Goal: Task Accomplishment & Management: Use online tool/utility

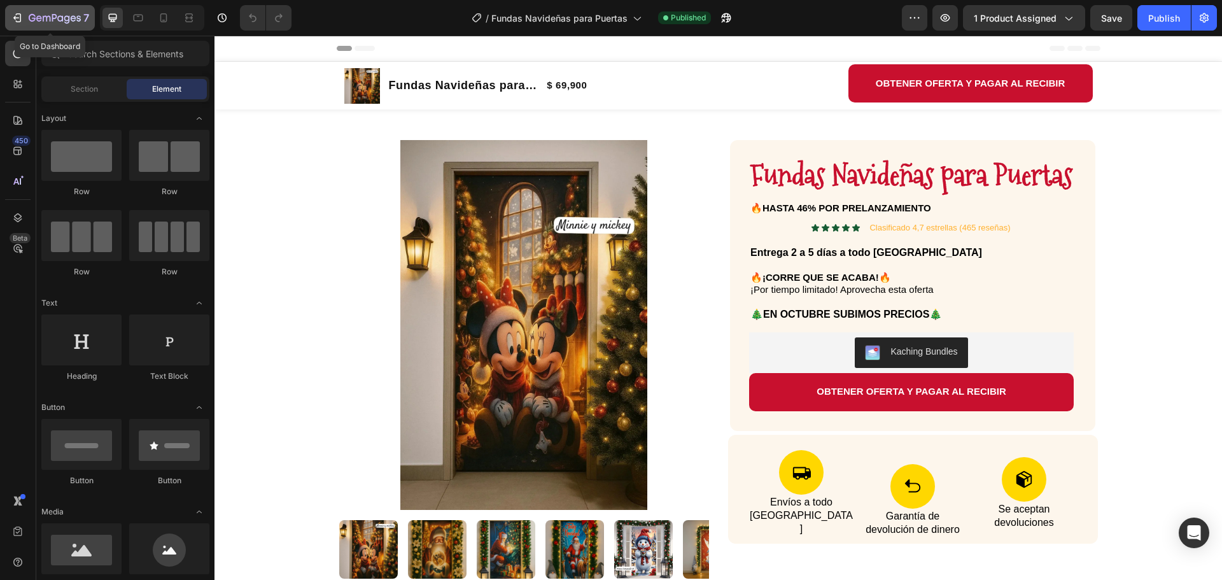
click at [15, 16] on icon "button" at bounding box center [17, 17] width 13 height 13
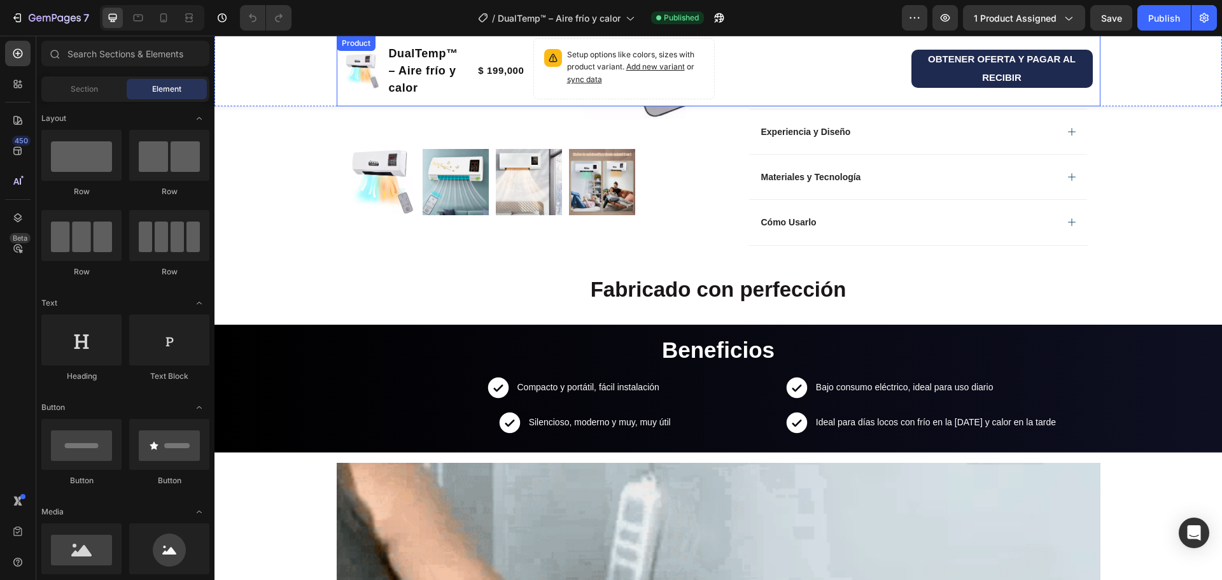
scroll to position [509, 0]
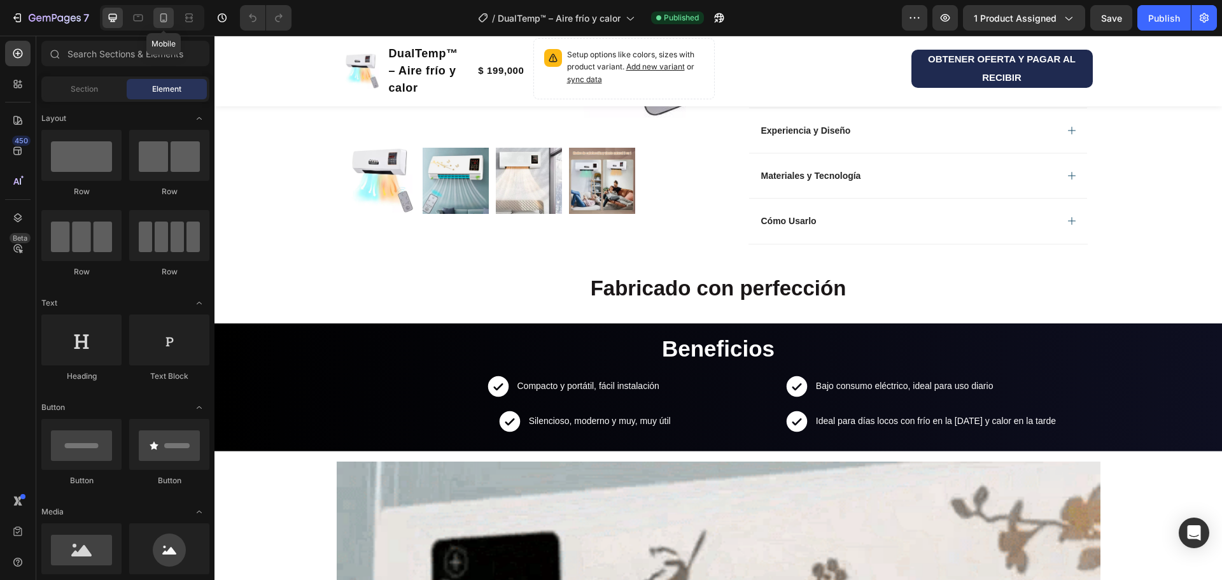
click at [171, 19] on div at bounding box center [163, 18] width 20 height 20
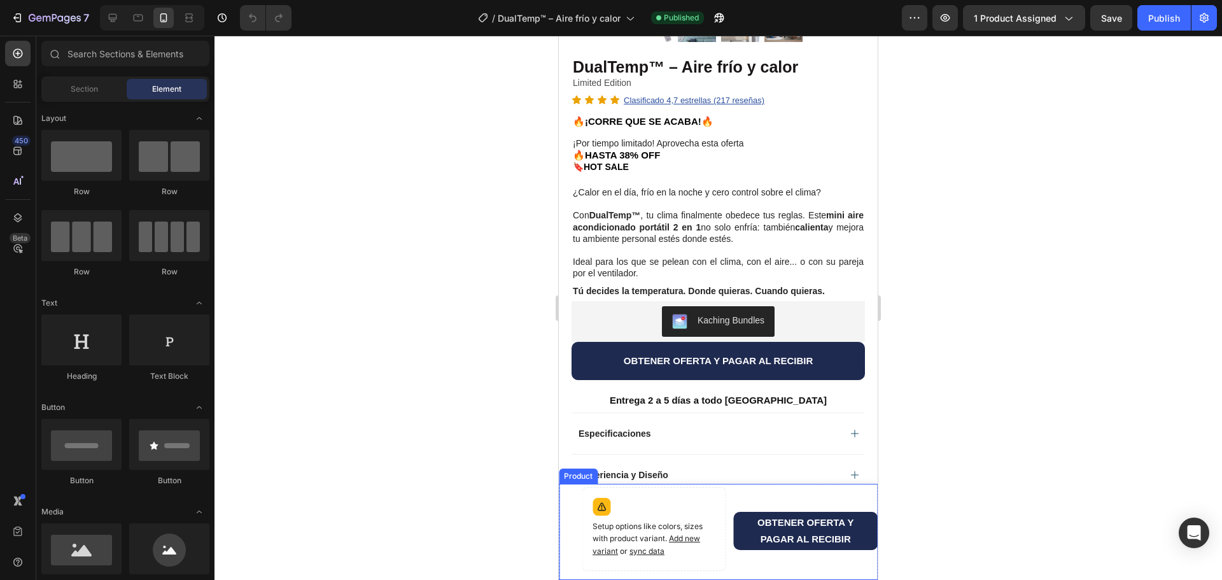
scroll to position [446, 0]
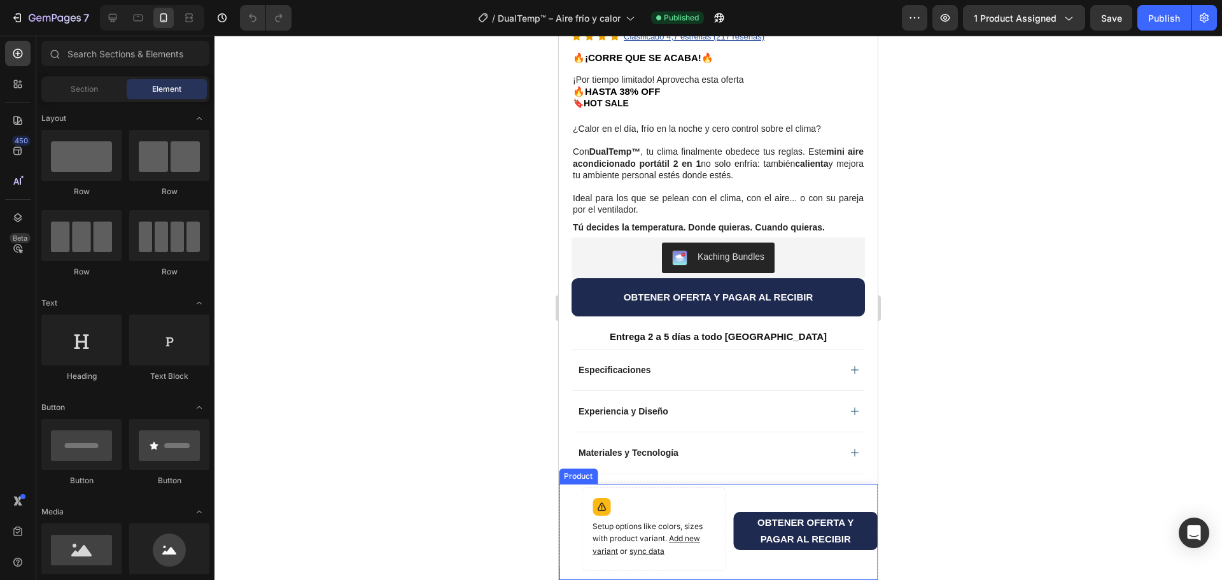
click at [568, 502] on div "Product Images DualTemp™ – Aire frío y calor Product Title $ 199,000 Product Pr…" at bounding box center [566, 531] width 15 height 88
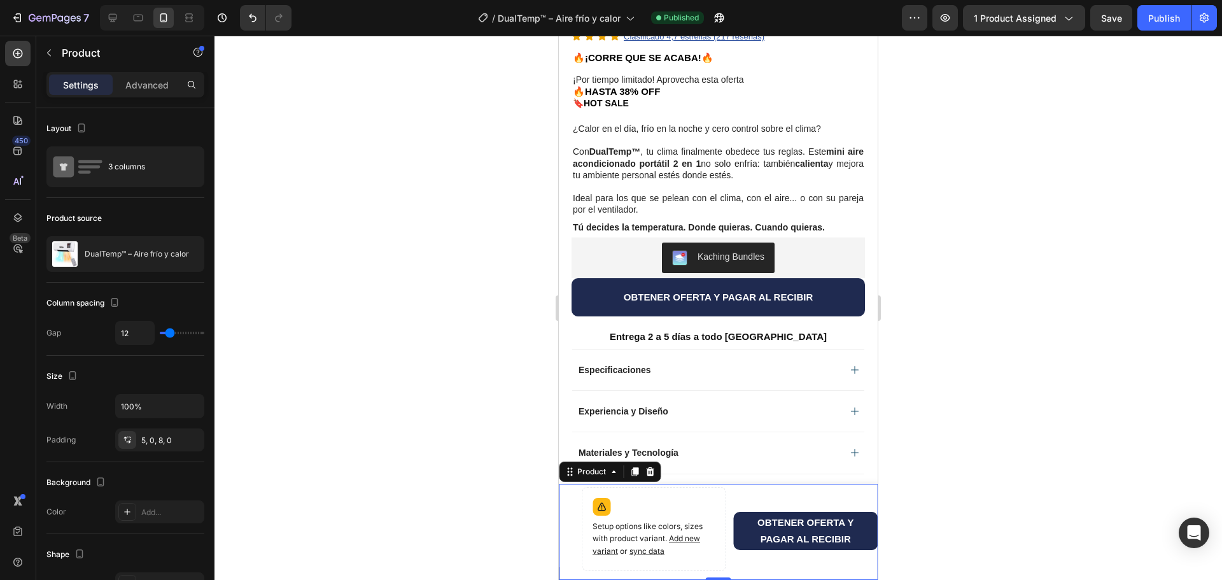
click at [572, 497] on div "Product Images DualTemp™ – Aire frío y calor Product Title $ 199,000 Product Pr…" at bounding box center [566, 531] width 15 height 88
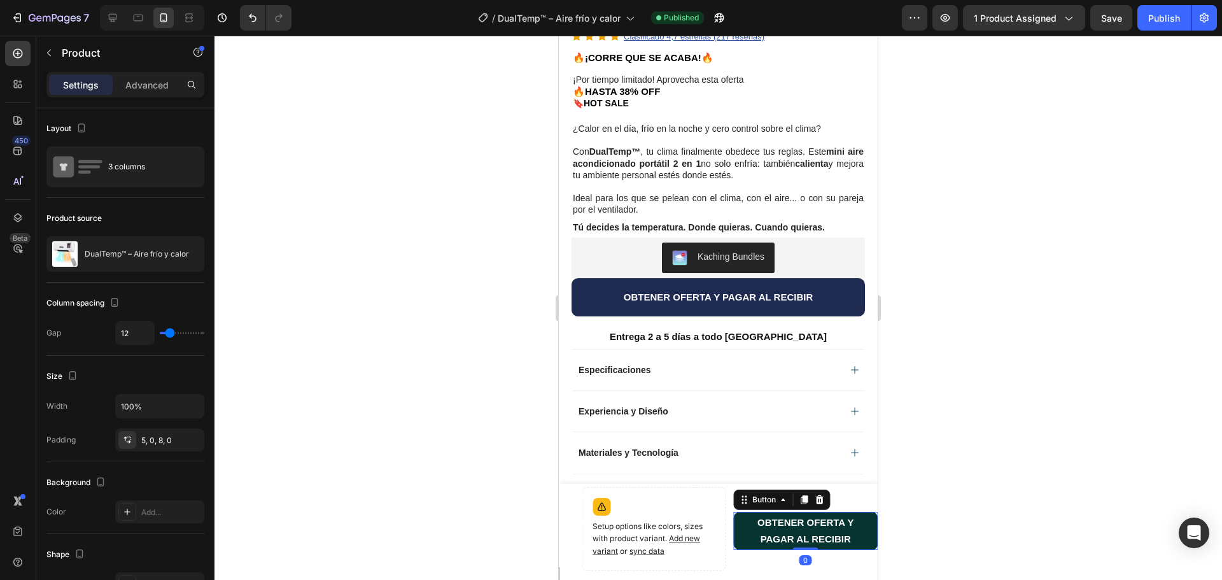
click at [741, 526] on button "OBTENER OFERTA Y PAGAR AL RECIBIR" at bounding box center [806, 531] width 144 height 38
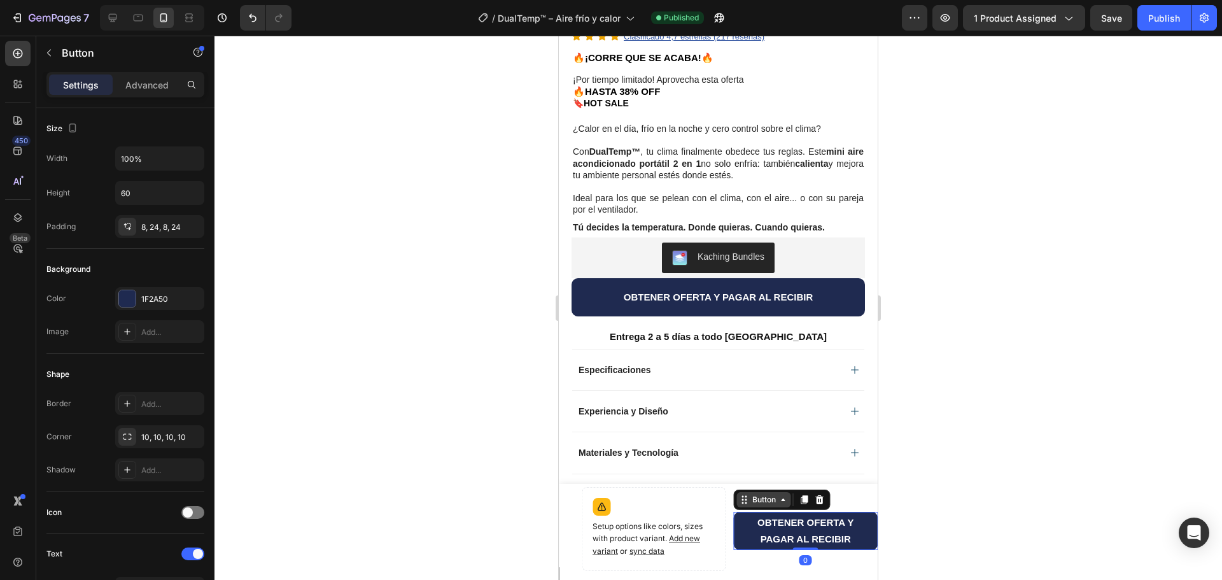
click at [740, 502] on icon at bounding box center [745, 500] width 10 height 10
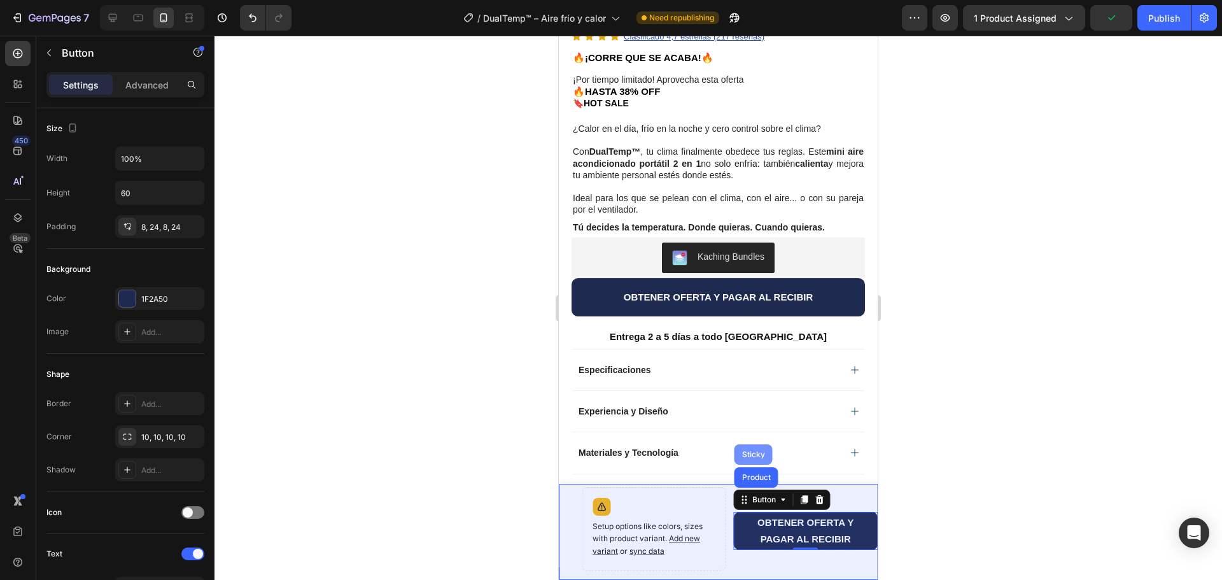
click at [742, 461] on div "Sticky" at bounding box center [754, 454] width 38 height 20
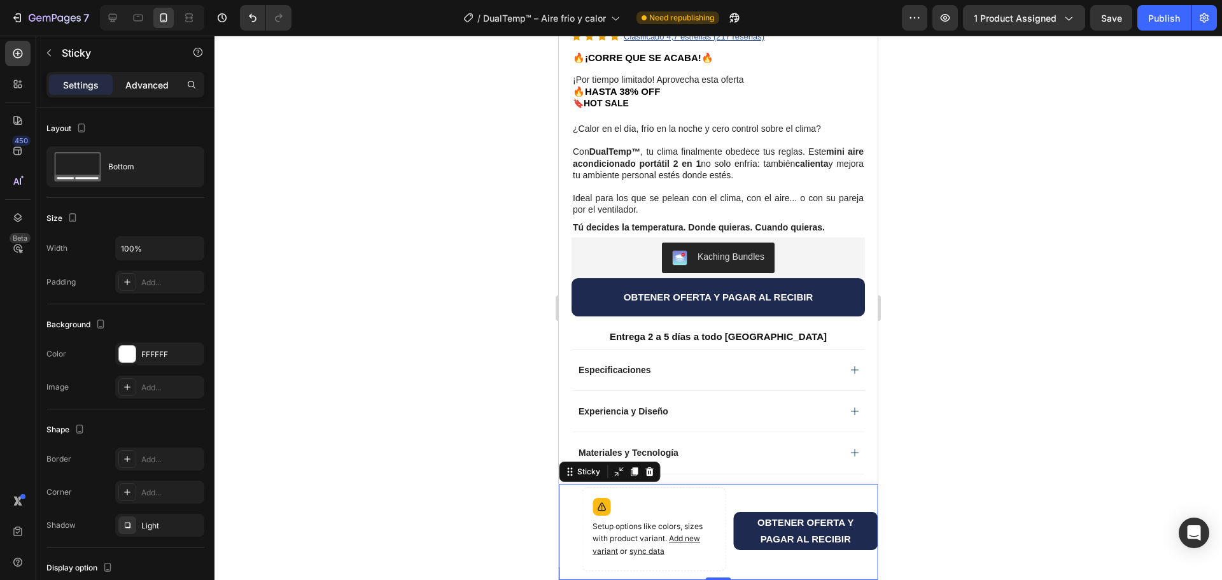
click at [132, 82] on p "Advanced" at bounding box center [146, 84] width 43 height 13
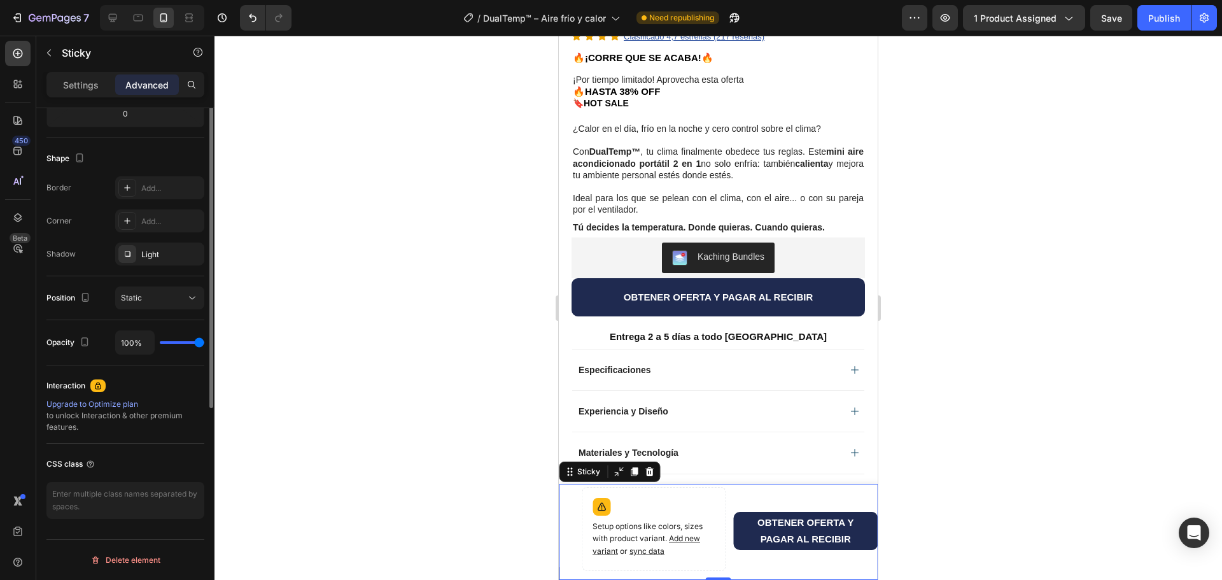
scroll to position [170, 0]
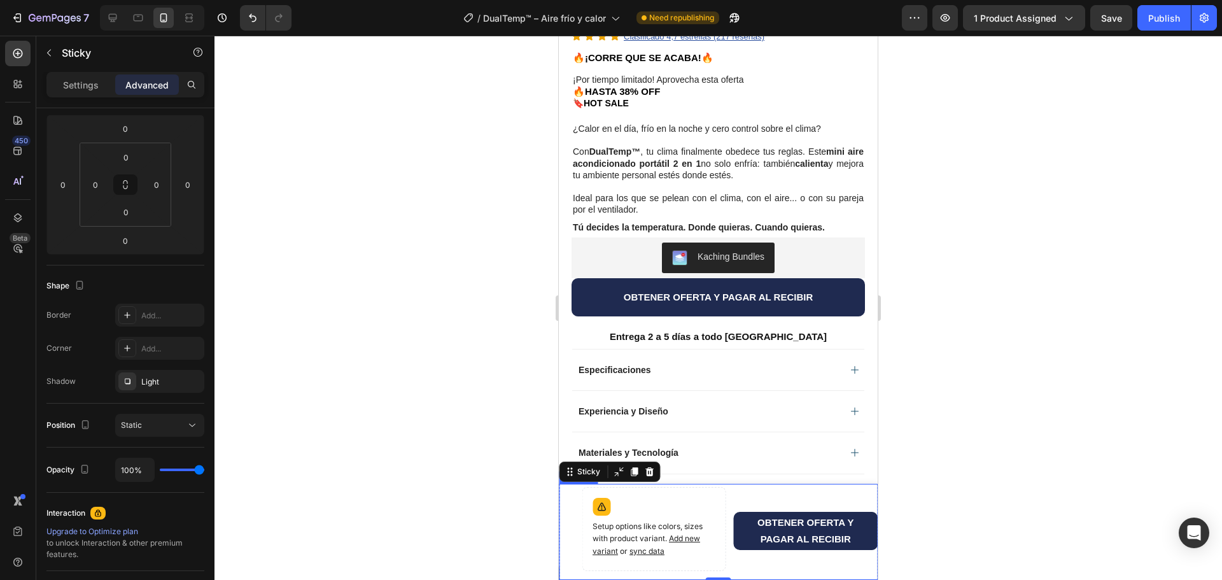
click at [570, 503] on div "Product Images DualTemp™ – Aire frío y calor Product Title $ 199,000 Product Pr…" at bounding box center [566, 531] width 15 height 88
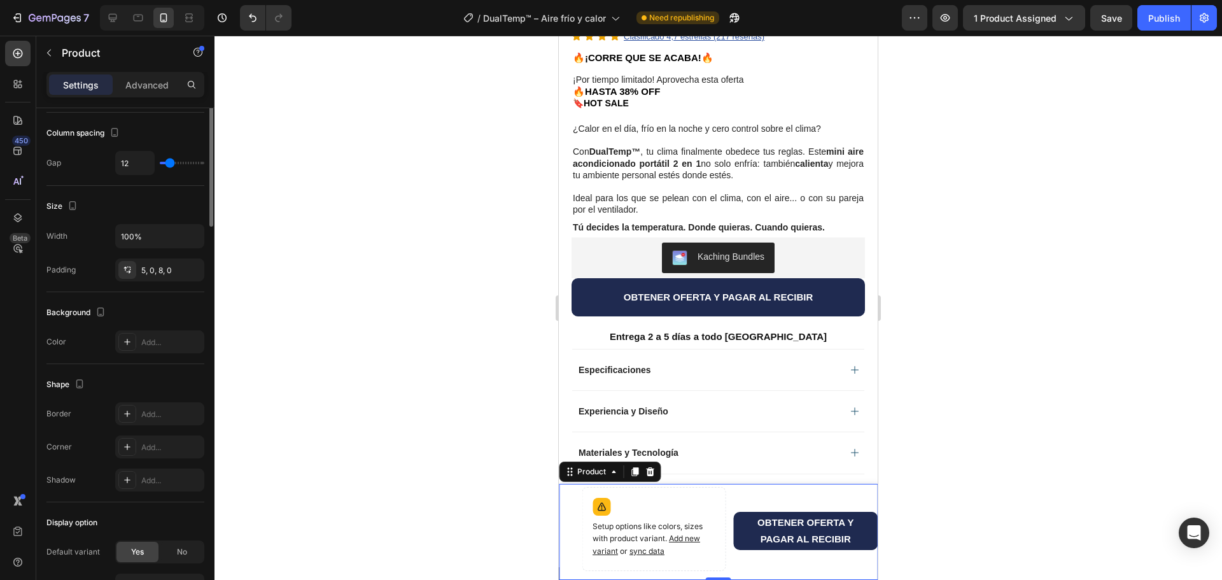
scroll to position [0, 0]
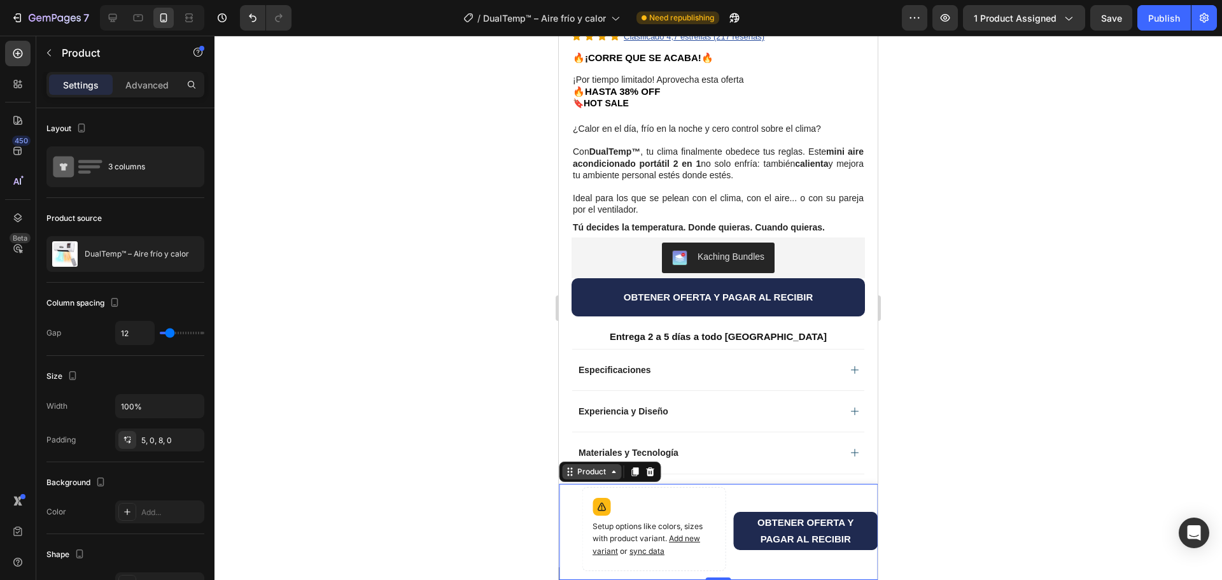
click at [575, 472] on div "Product" at bounding box center [592, 471] width 34 height 11
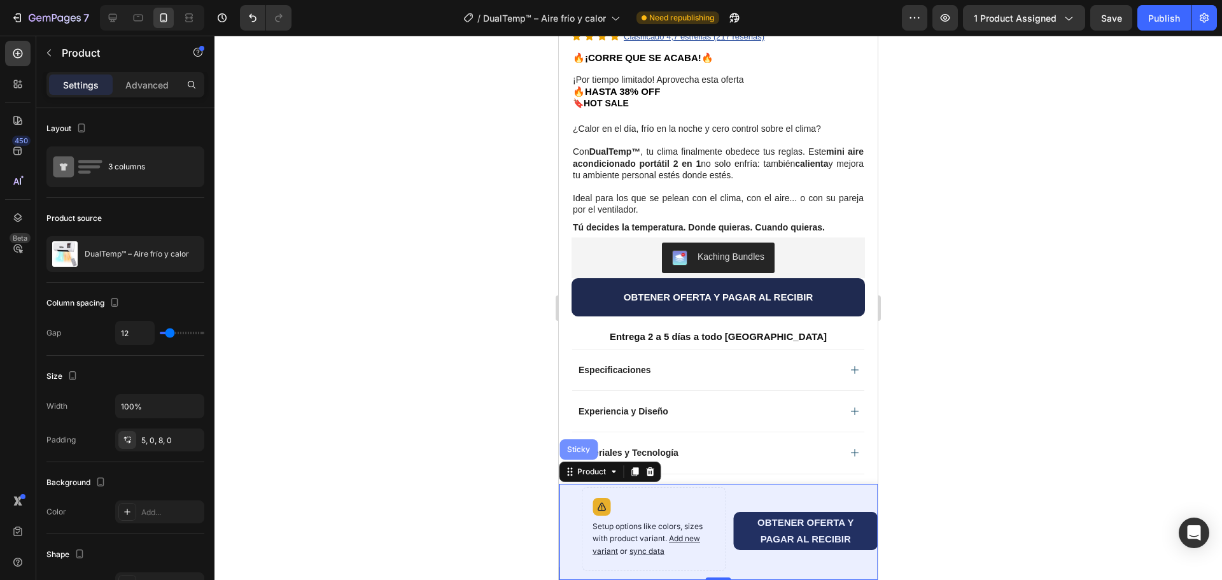
click at [575, 456] on div "Sticky" at bounding box center [579, 449] width 38 height 20
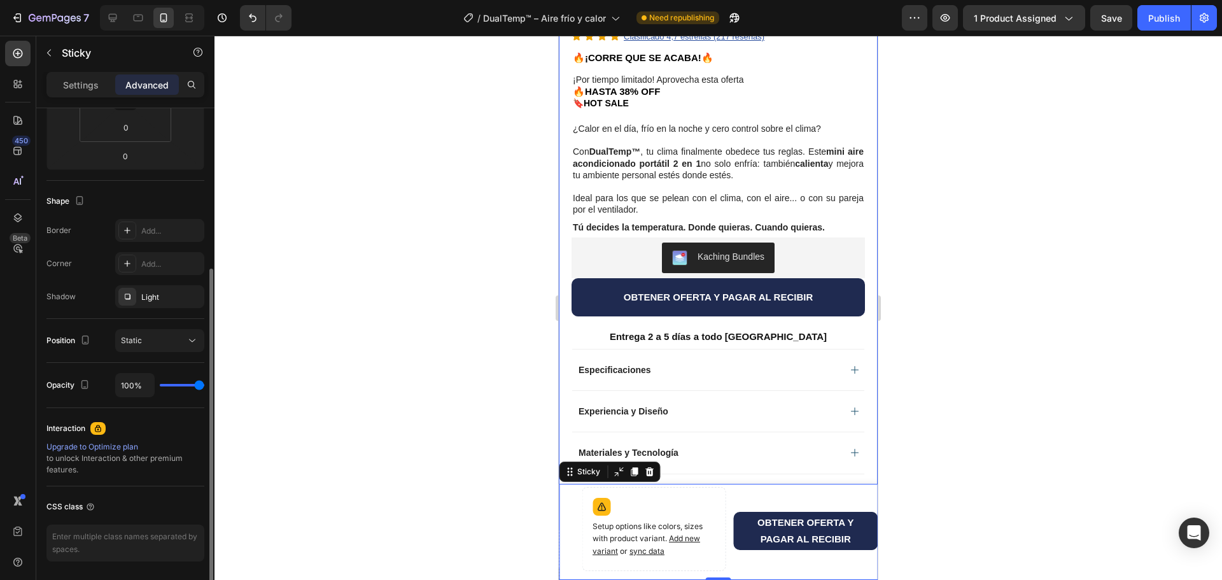
scroll to position [297, 0]
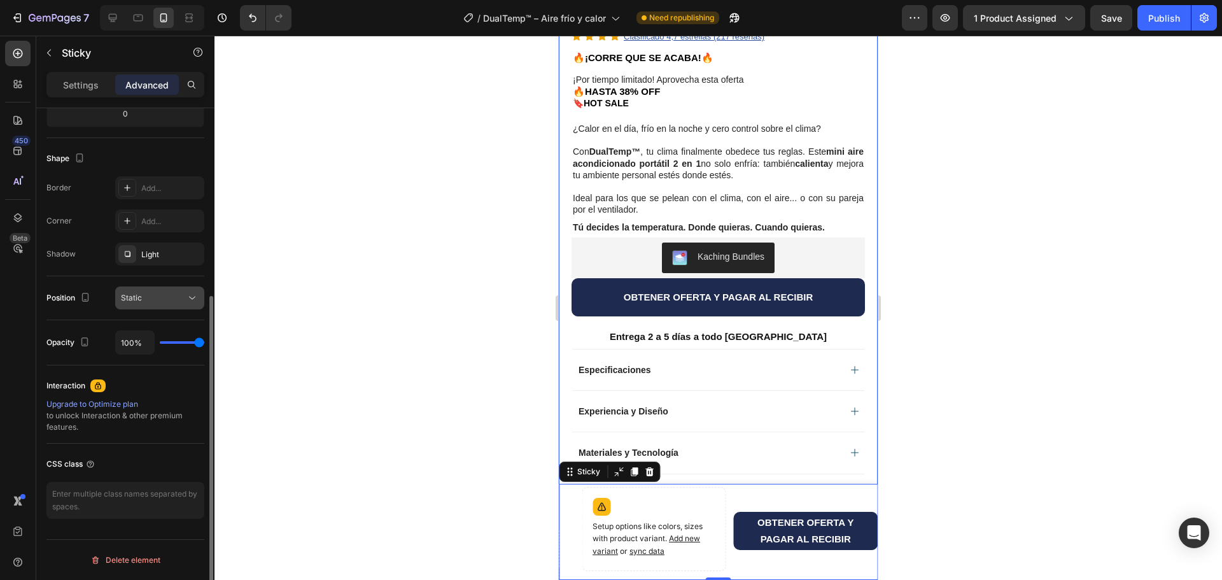
click at [176, 302] on div "Static" at bounding box center [153, 297] width 65 height 11
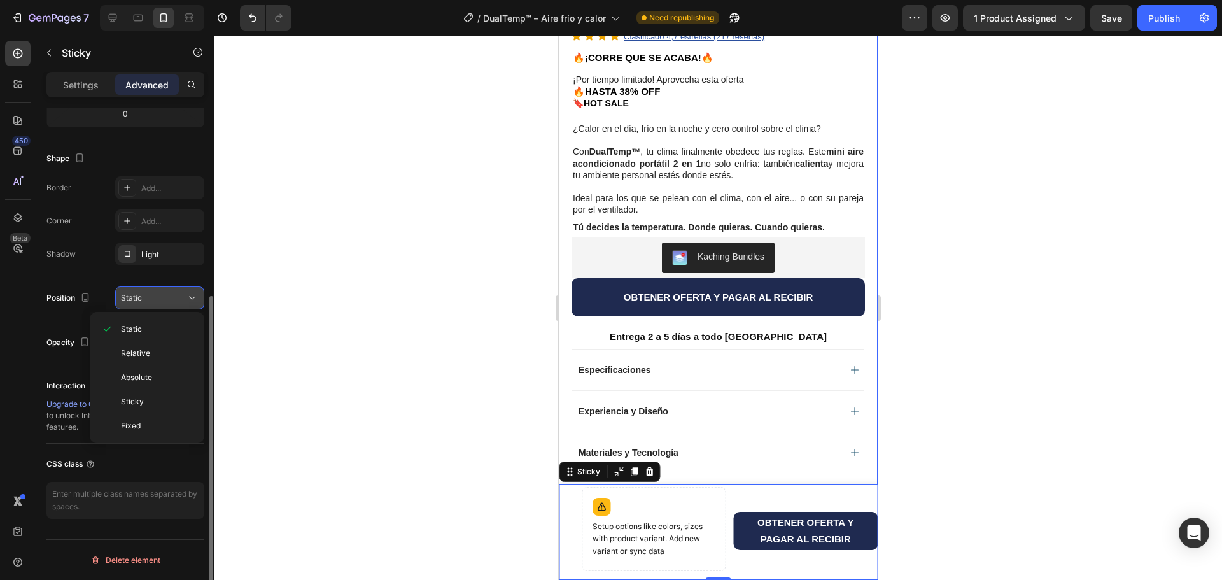
click at [176, 302] on div "Static" at bounding box center [153, 297] width 65 height 11
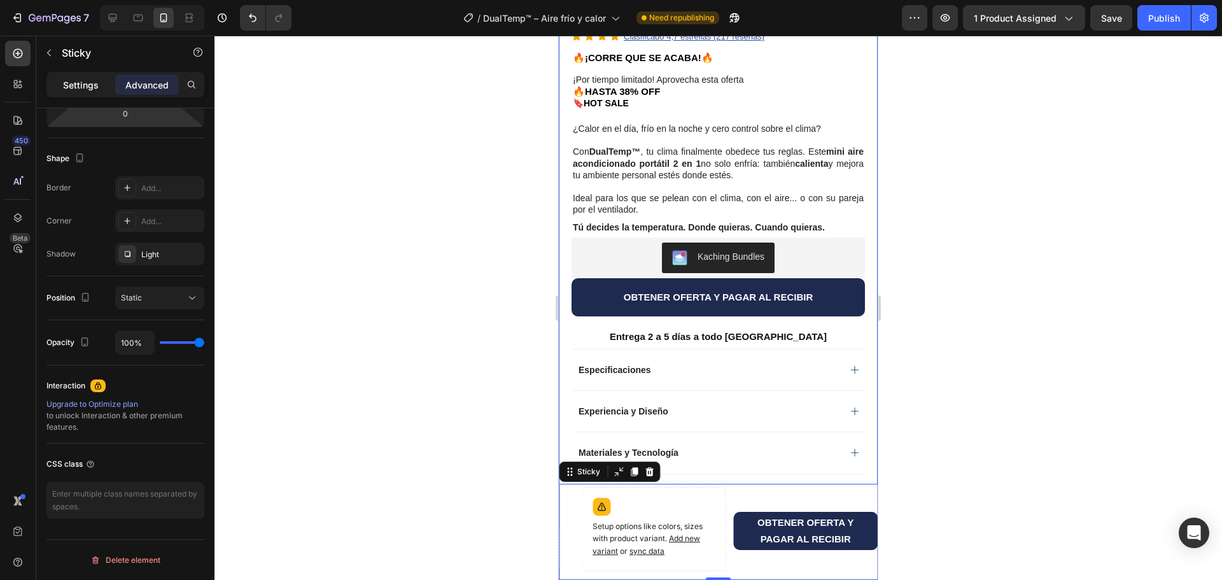
click at [90, 81] on p "Settings" at bounding box center [81, 84] width 36 height 13
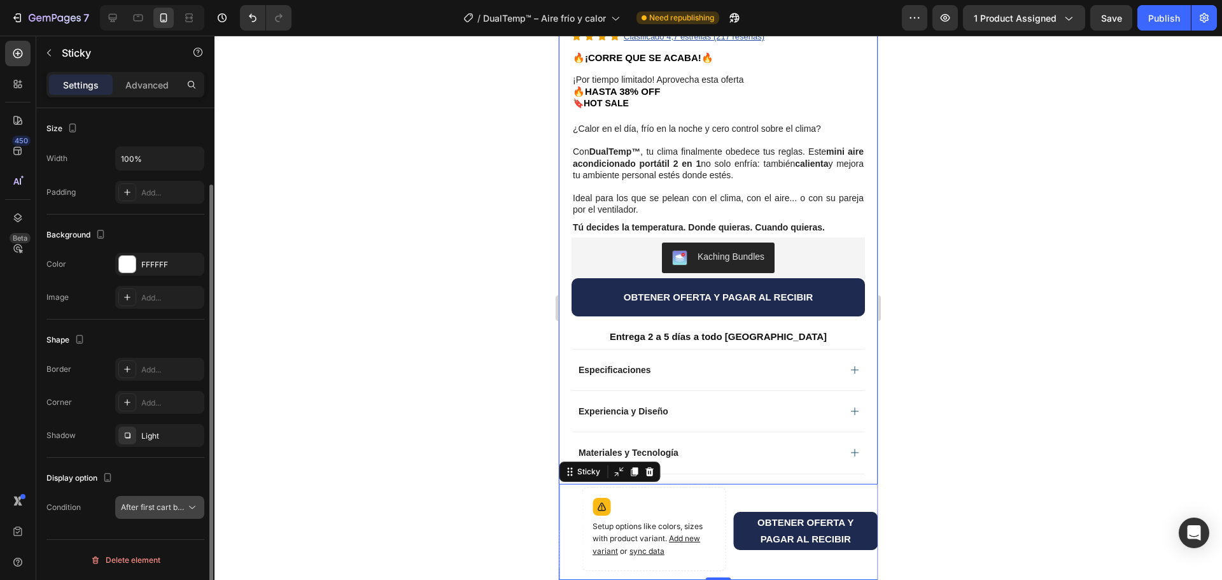
click at [142, 506] on span "After first cart button" at bounding box center [158, 507] width 75 height 10
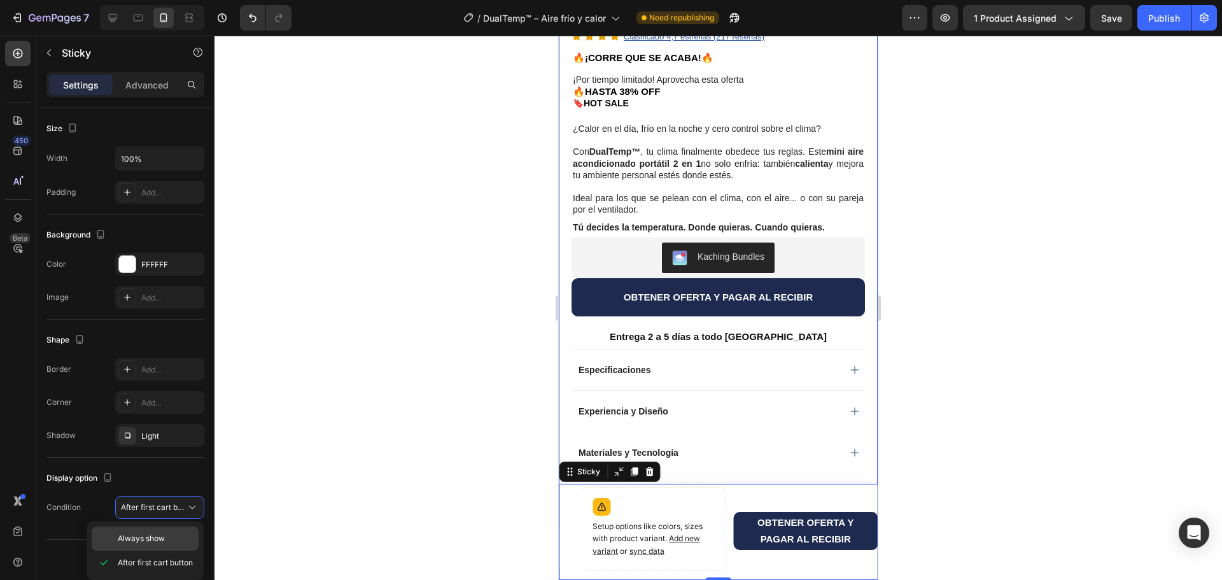
click at [162, 540] on span "Always show" at bounding box center [141, 538] width 47 height 11
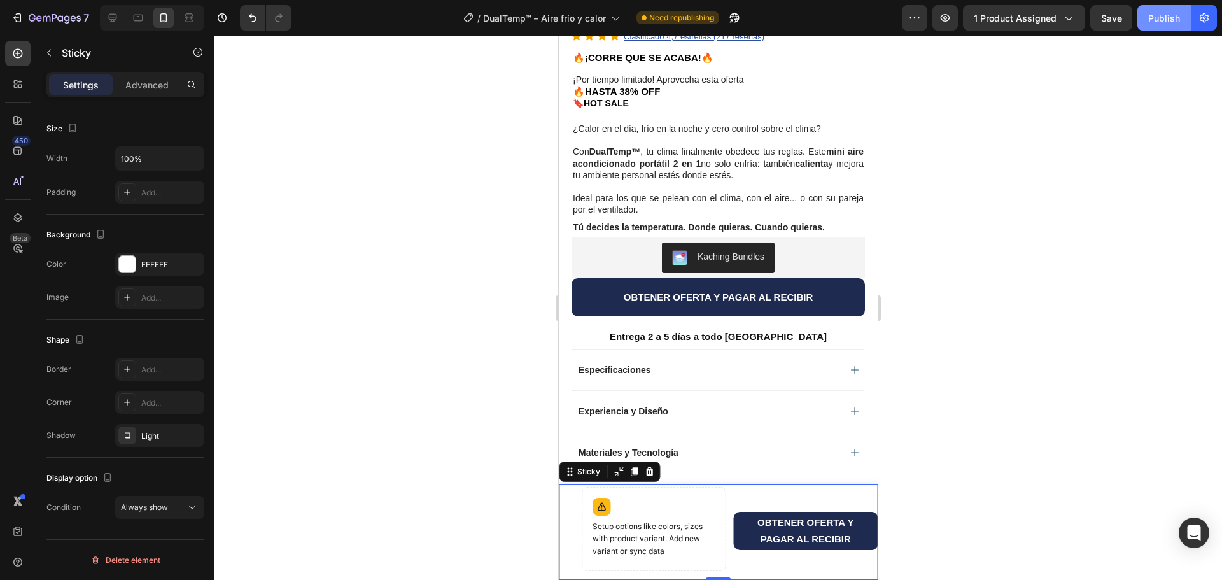
click at [1158, 24] on div "Publish" at bounding box center [1164, 17] width 32 height 13
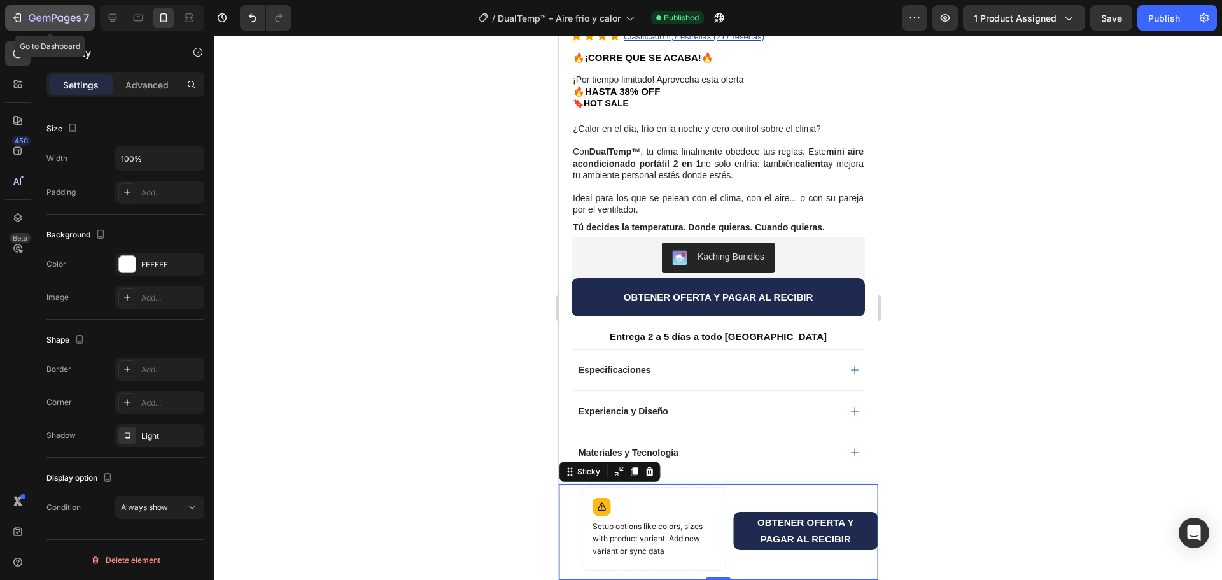
click at [42, 17] on icon "button" at bounding box center [55, 18] width 52 height 11
